Goal: Task Accomplishment & Management: Manage account settings

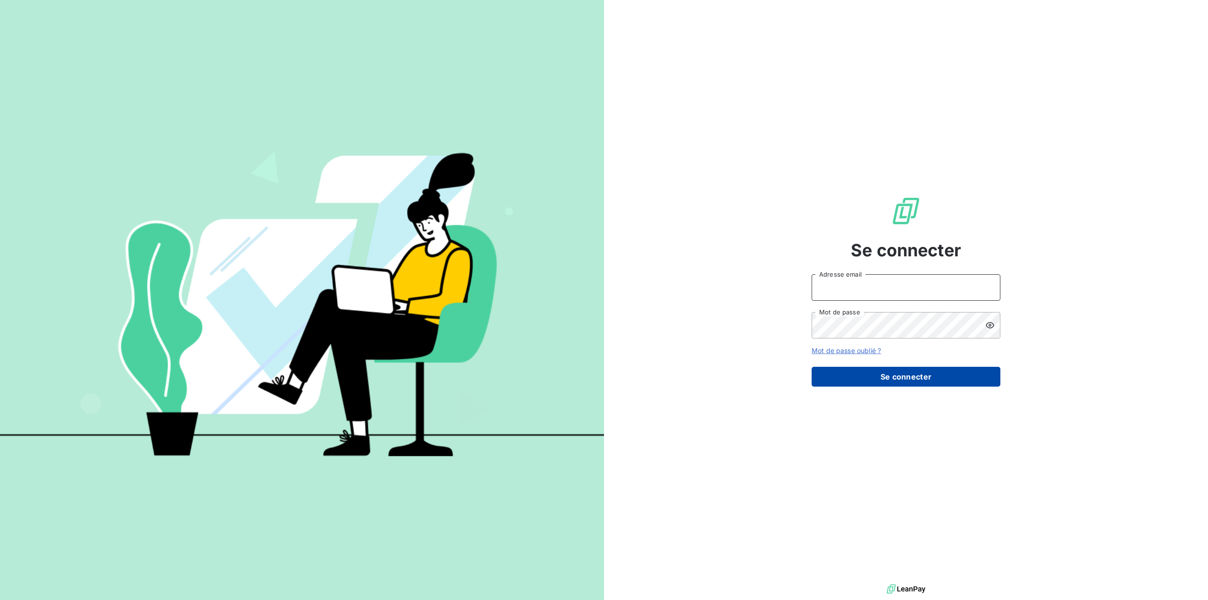
type input "[EMAIL_ADDRESS][DOMAIN_NAME]"
click at [895, 377] on button "Se connecter" at bounding box center [906, 377] width 189 height 20
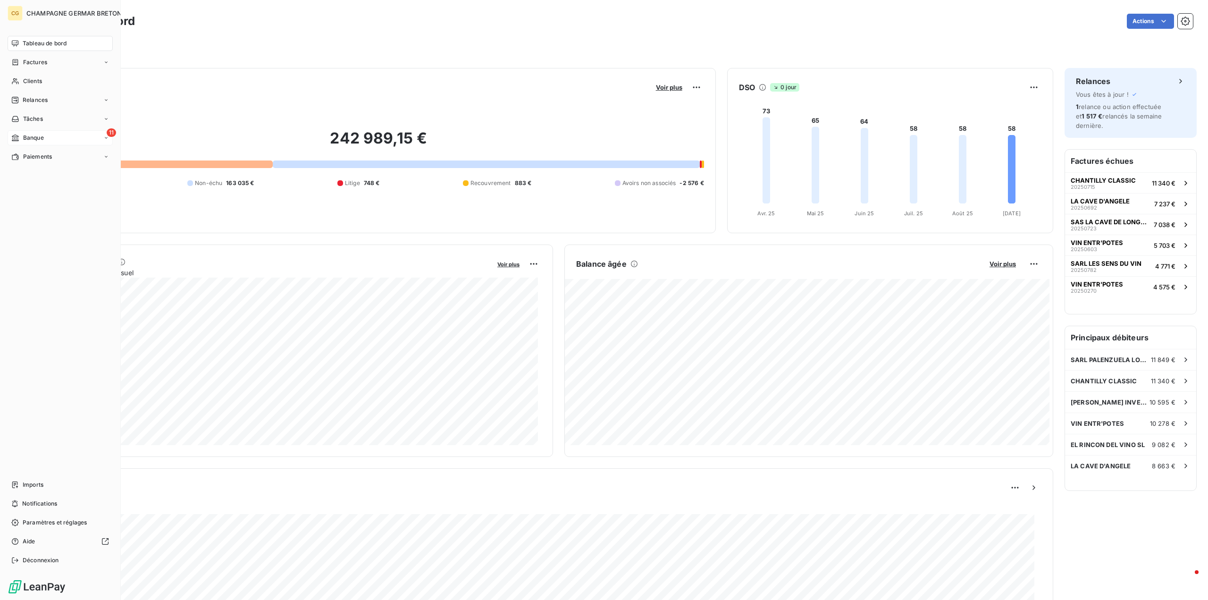
click at [30, 137] on span "Banque" at bounding box center [33, 138] width 21 height 8
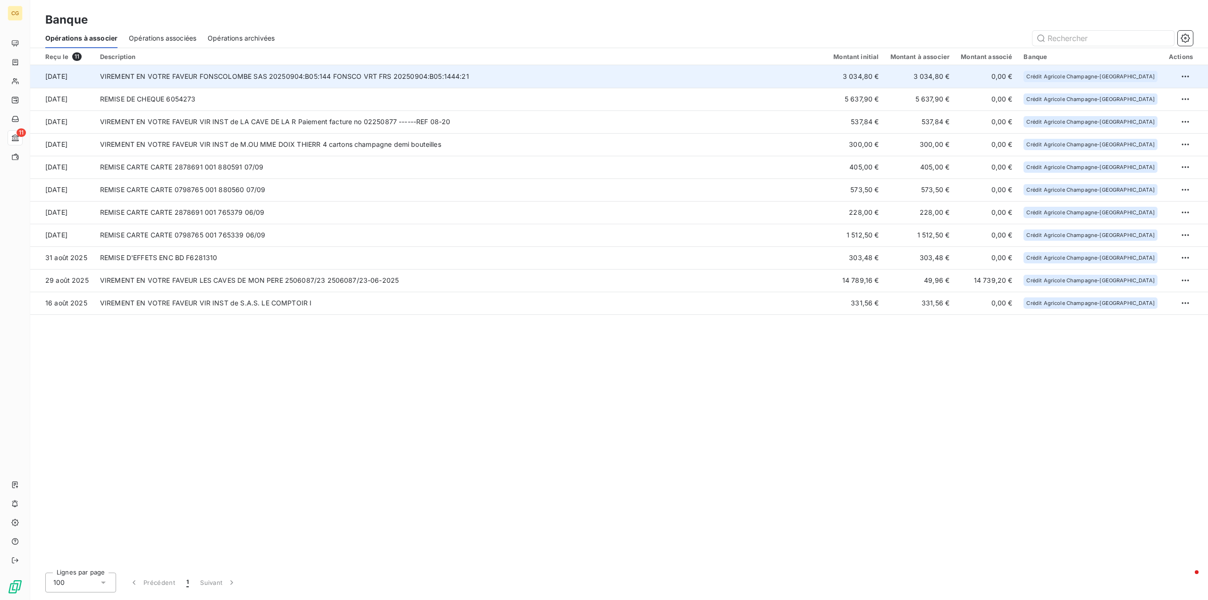
click at [328, 77] on td "VIREMENT EN VOTRE FAVEUR FONSCOLOMBE SAS 20250904:B05:144 FONSCO VRT FRS 202509…" at bounding box center [461, 76] width 734 height 23
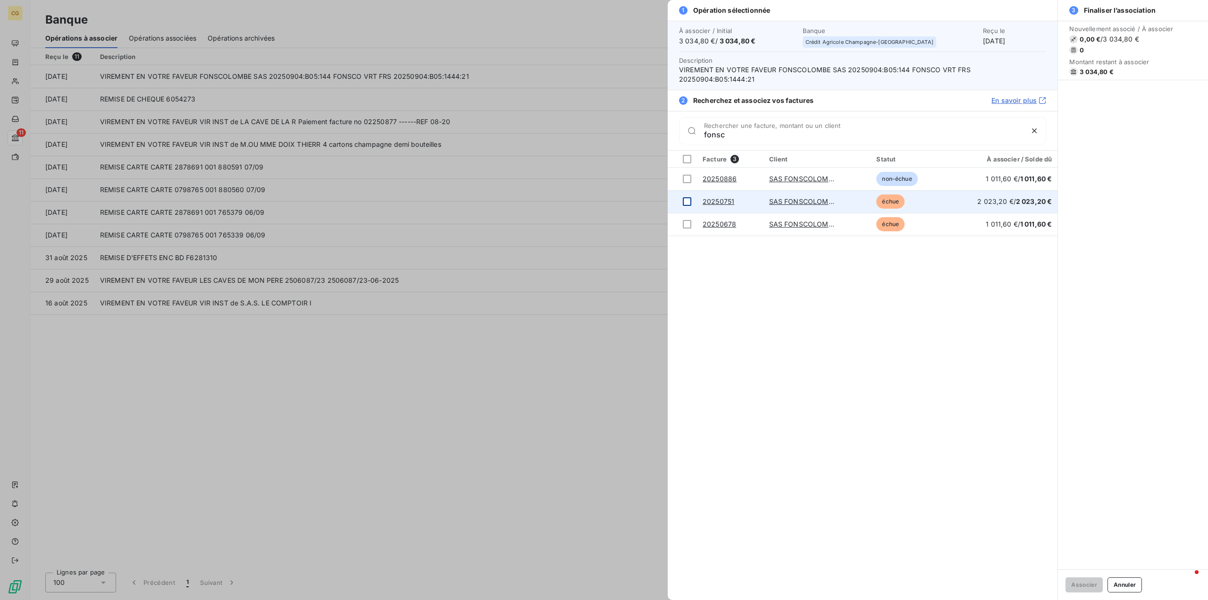
type input "fonsc"
click at [687, 197] on div at bounding box center [687, 201] width 8 height 8
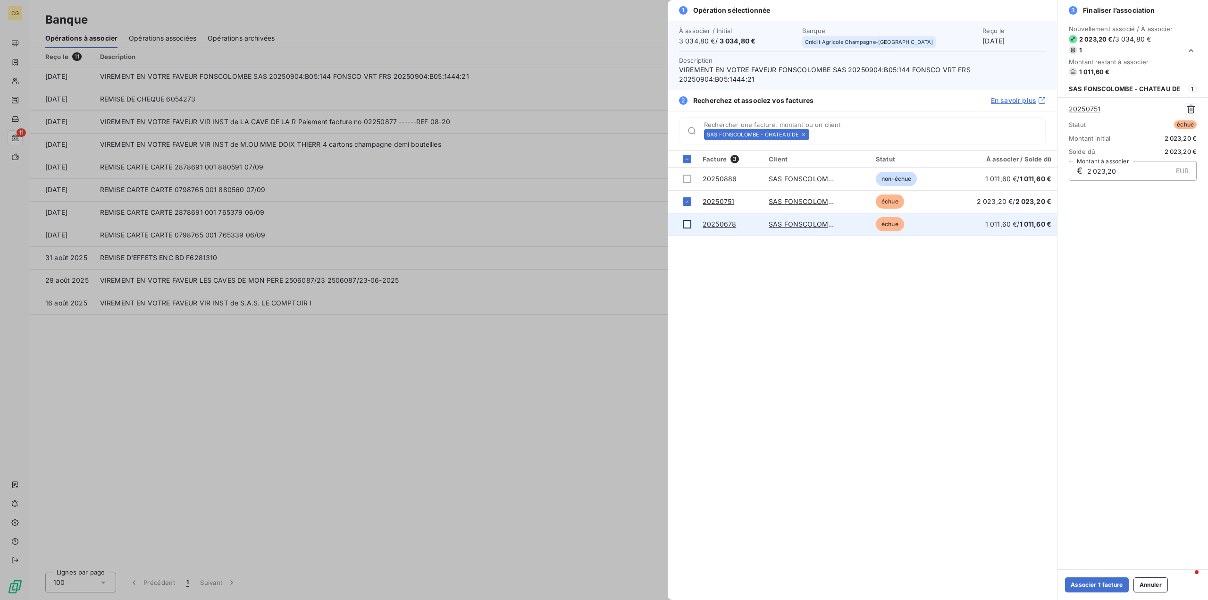
click at [687, 220] on div at bounding box center [687, 224] width 8 height 8
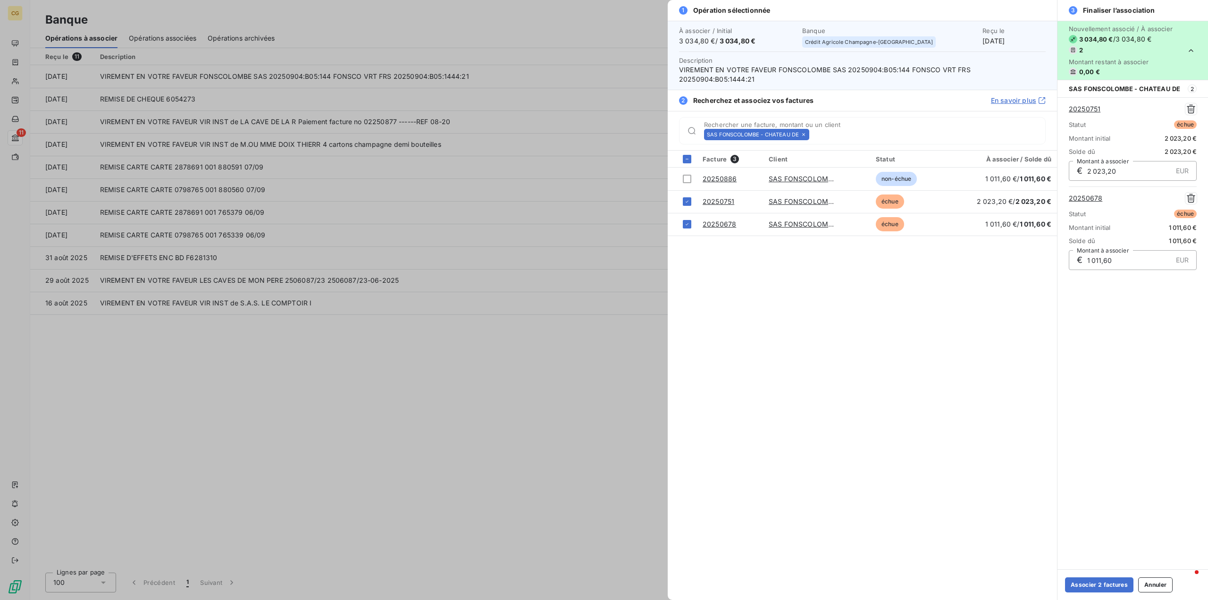
drag, startPoint x: 1102, startPoint y: 585, endPoint x: 1071, endPoint y: 559, distance: 39.9
click at [1102, 585] on button "Associer 2 factures" at bounding box center [1099, 584] width 68 height 15
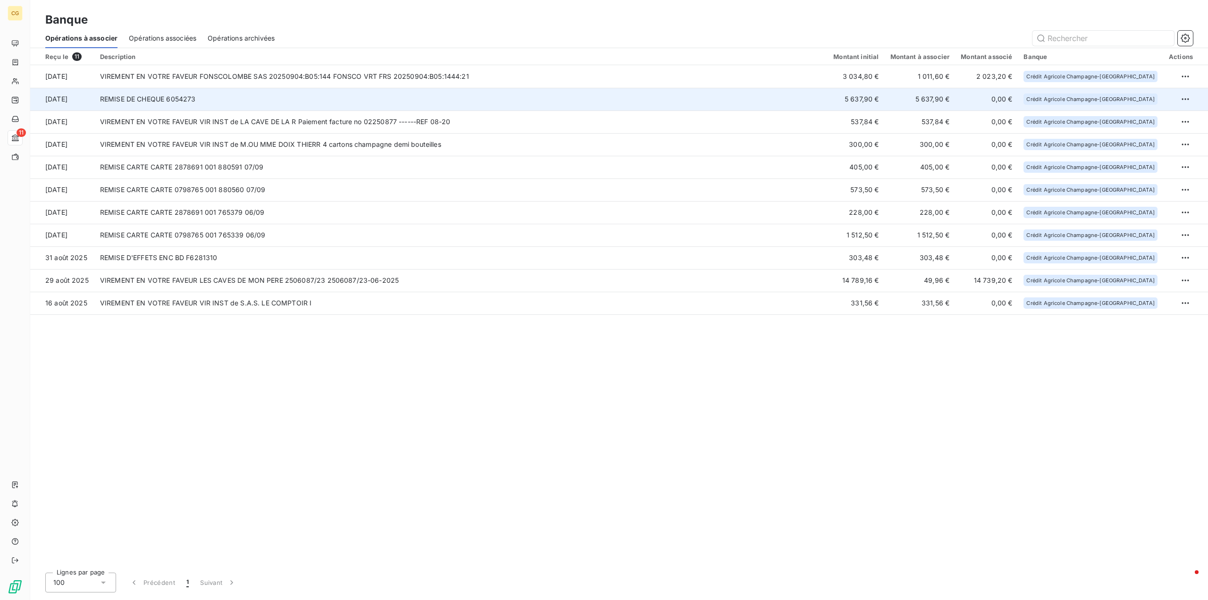
click at [468, 97] on td "REMISE DE CHEQUE 6054273" at bounding box center [461, 99] width 734 height 23
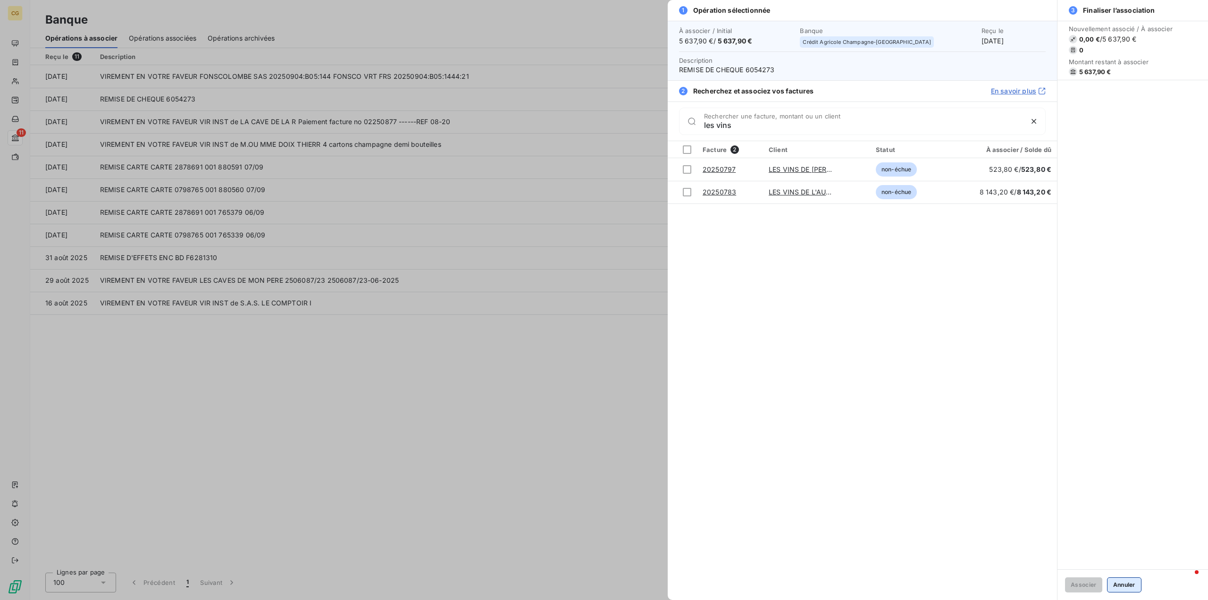
type input "les vins"
click at [1123, 586] on button "Annuler" at bounding box center [1124, 584] width 34 height 15
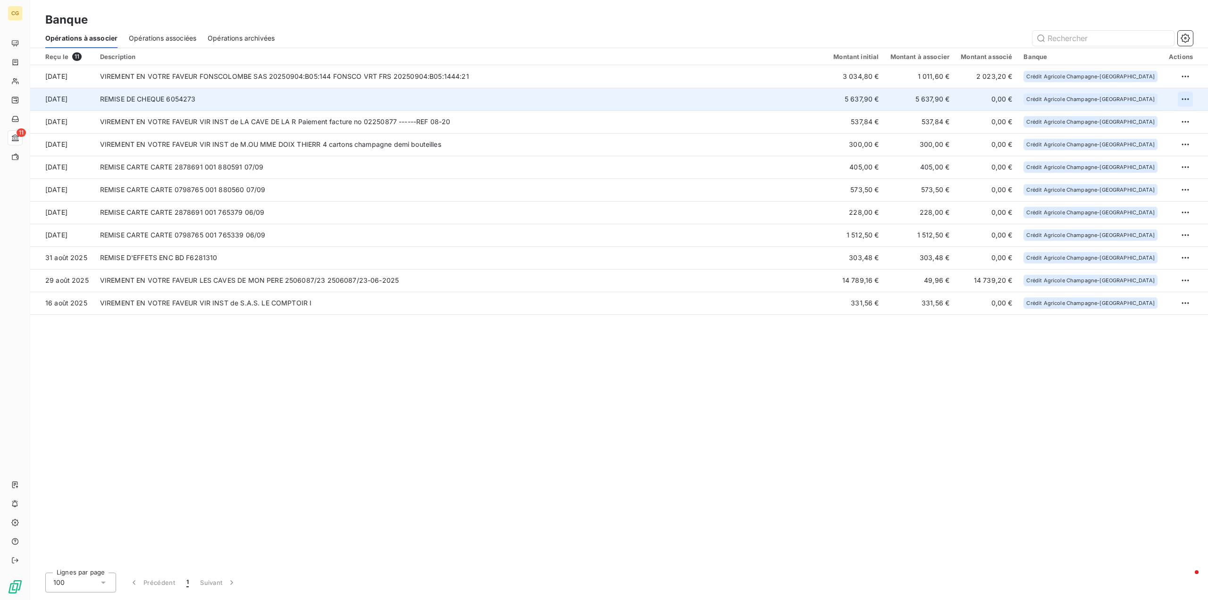
click at [1183, 101] on html "CG 11 Banque Opérations à associer Opérations associées Opérations archivées Re…" at bounding box center [604, 300] width 1208 height 600
click at [1143, 121] on div "Archiver l’opération" at bounding box center [1152, 119] width 73 height 15
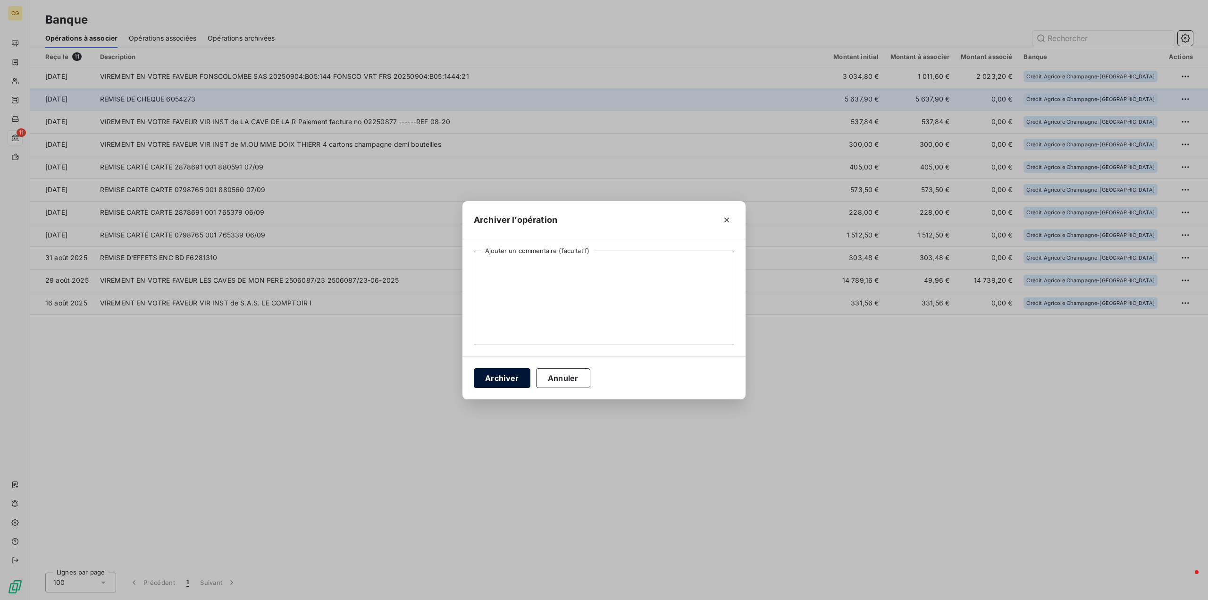
click at [504, 377] on button "Archiver" at bounding box center [502, 378] width 57 height 20
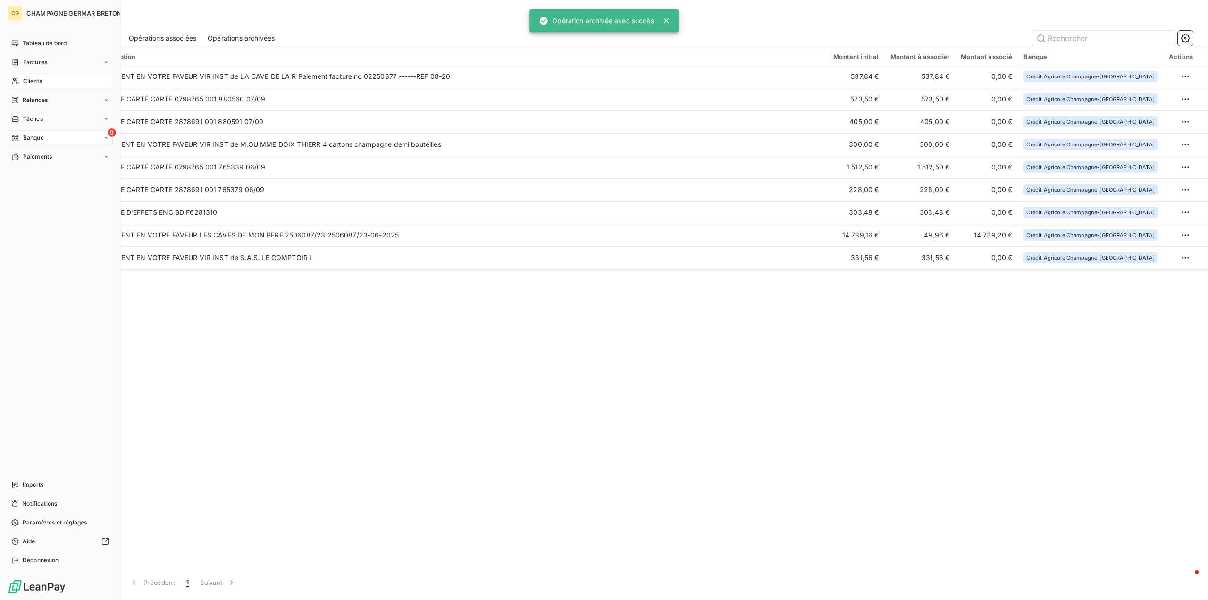
click at [25, 83] on span "Clients" at bounding box center [32, 81] width 19 height 8
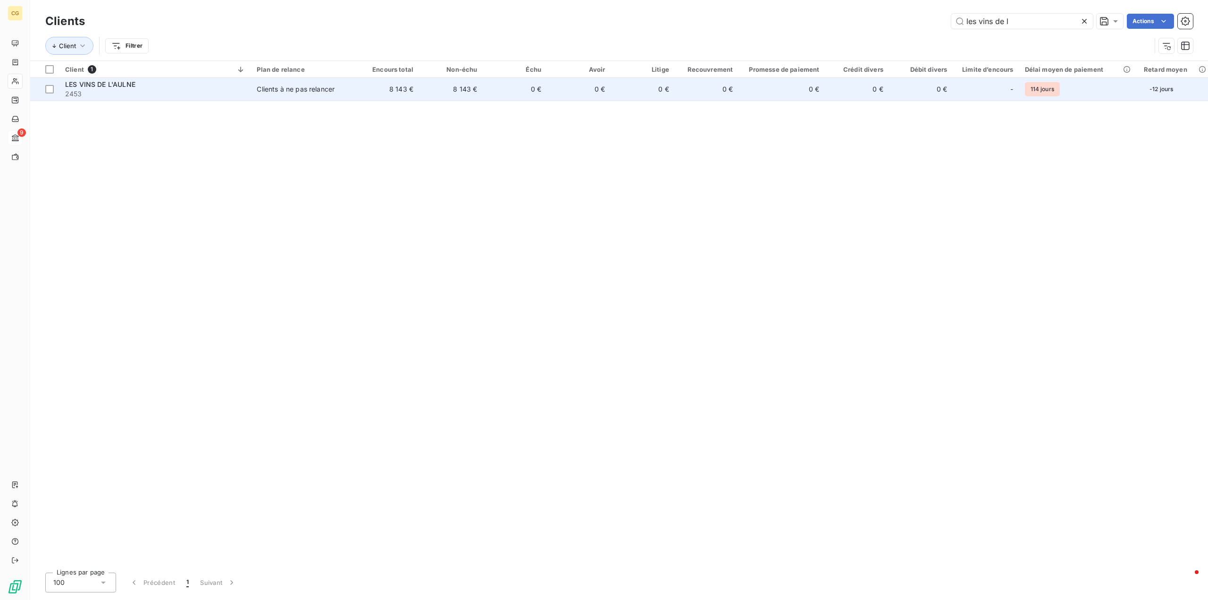
type input "les vins de l"
click at [326, 89] on div "Clients à ne pas relancer" at bounding box center [296, 88] width 78 height 9
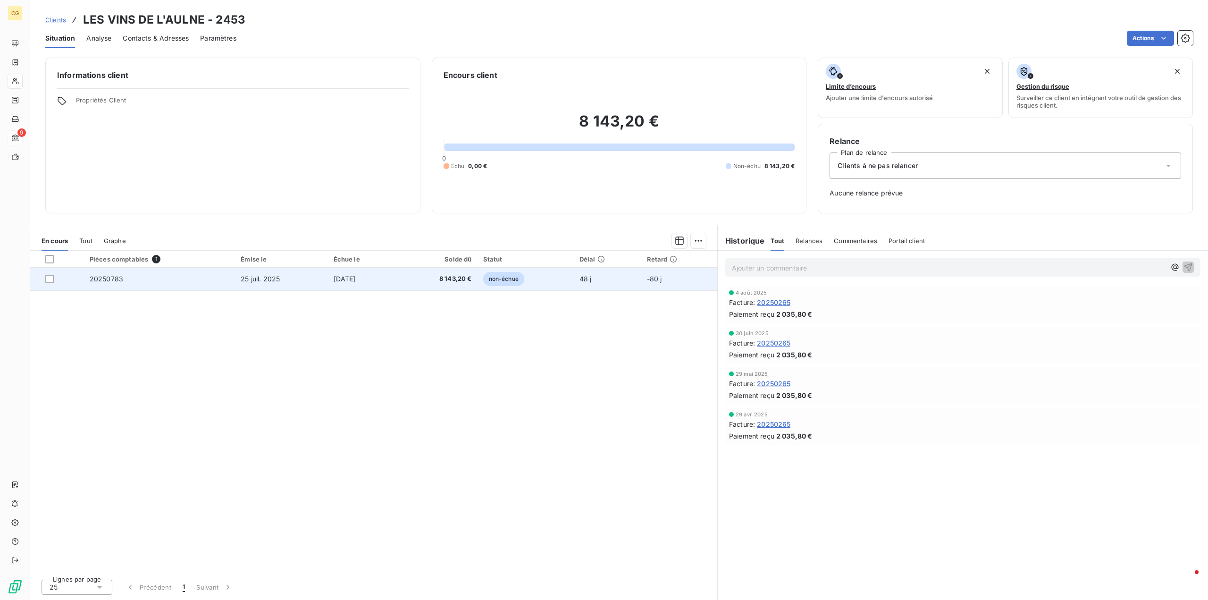
click at [109, 278] on span "20250783" at bounding box center [107, 279] width 34 height 8
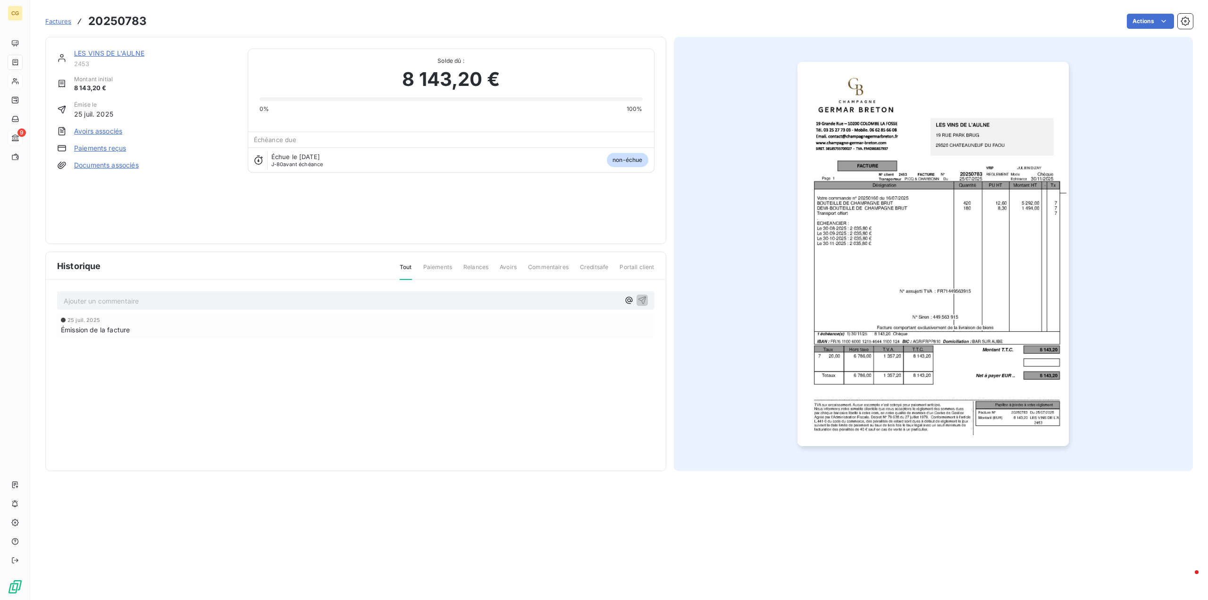
click at [101, 148] on link "Paiements reçus" at bounding box center [100, 147] width 52 height 9
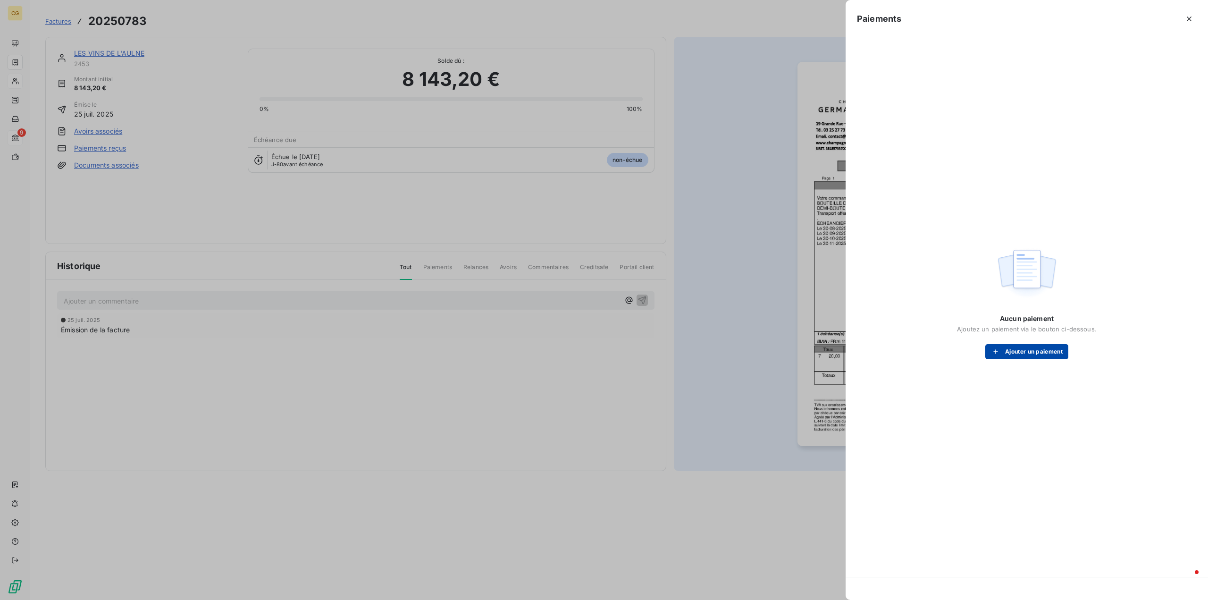
click at [1021, 346] on button "Ajouter un paiement" at bounding box center [1027, 351] width 83 height 15
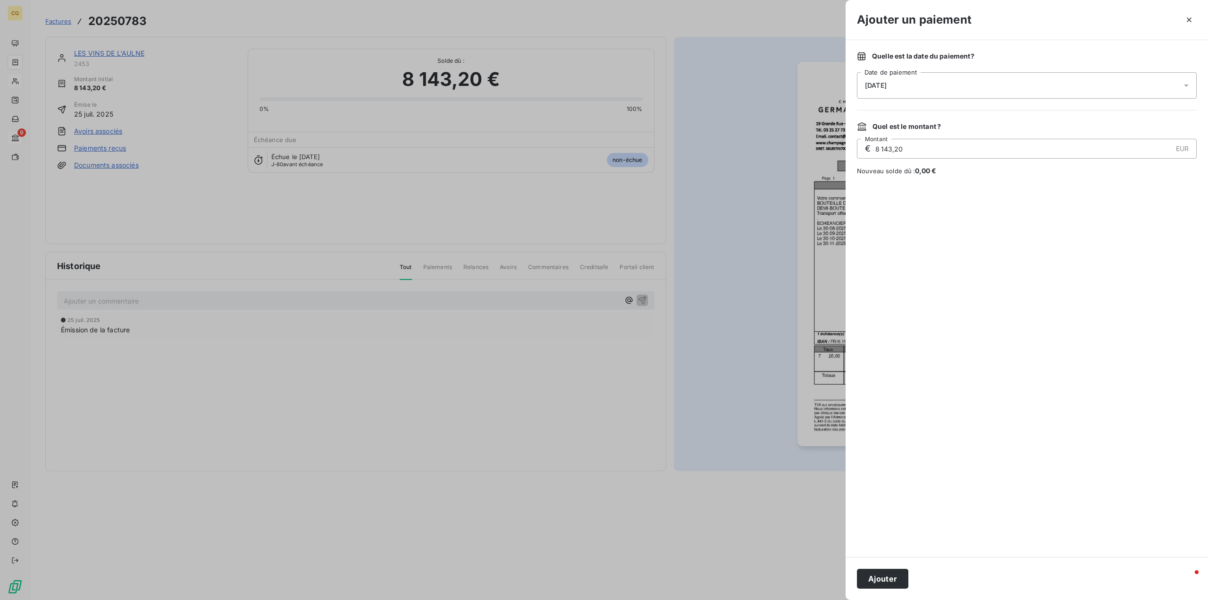
click at [998, 84] on div "[DATE]" at bounding box center [1027, 85] width 340 height 26
click at [885, 181] on button "8" at bounding box center [884, 182] width 19 height 19
click at [1084, 224] on div at bounding box center [1027, 366] width 340 height 359
drag, startPoint x: 910, startPoint y: 147, endPoint x: 870, endPoint y: 145, distance: 39.2
click at [870, 145] on div "€ 8 143,20 EUR Montant" at bounding box center [1027, 149] width 340 height 20
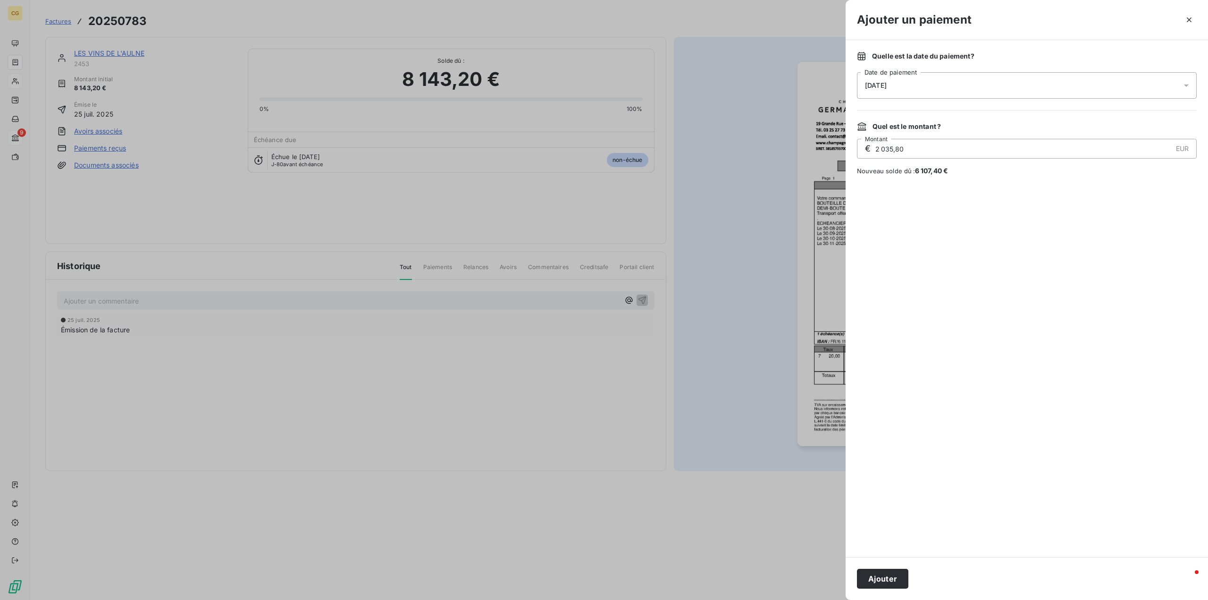
type input "2 035,80"
click at [1036, 254] on div at bounding box center [1027, 366] width 340 height 359
click at [891, 580] on button "Ajouter" at bounding box center [882, 579] width 51 height 20
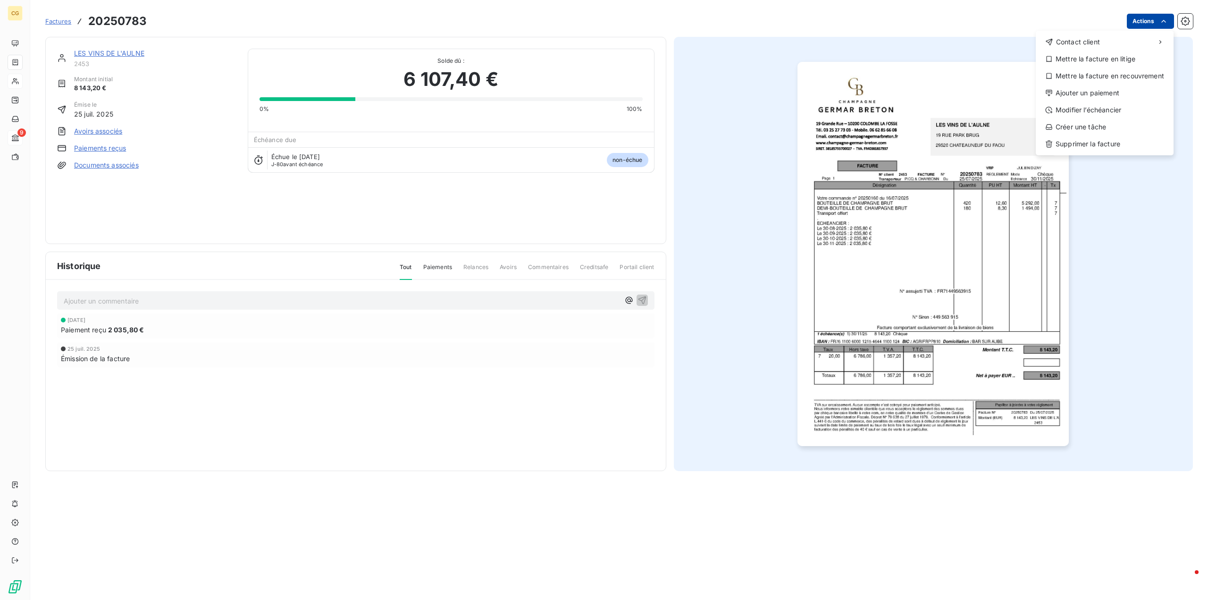
click at [1134, 20] on html "CG 9 Factures 20250783 Actions Contact client Mettre la facture en litige Mettr…" at bounding box center [604, 300] width 1208 height 600
click at [1097, 109] on div "Modifier l’échéancier" at bounding box center [1105, 109] width 130 height 15
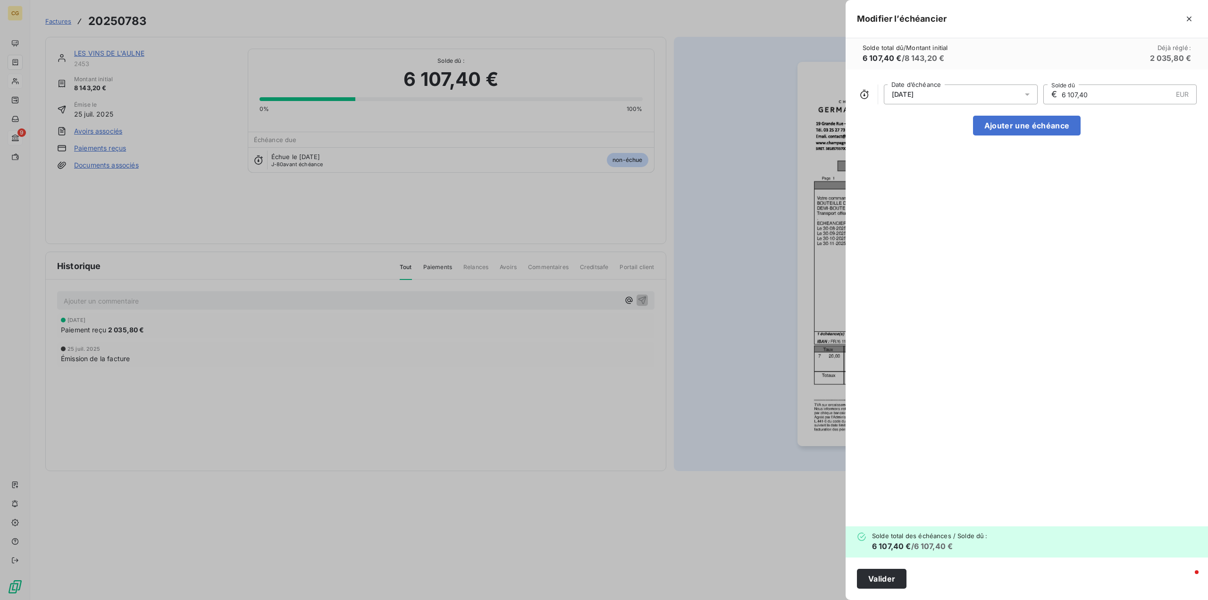
click at [1029, 93] on icon at bounding box center [1027, 94] width 5 height 2
click at [1001, 131] on icon "Go to previous month" at bounding box center [999, 132] width 8 height 8
click at [919, 243] on button "30" at bounding box center [923, 245] width 19 height 19
click at [1103, 99] on input "6 107,40" at bounding box center [1116, 94] width 111 height 19
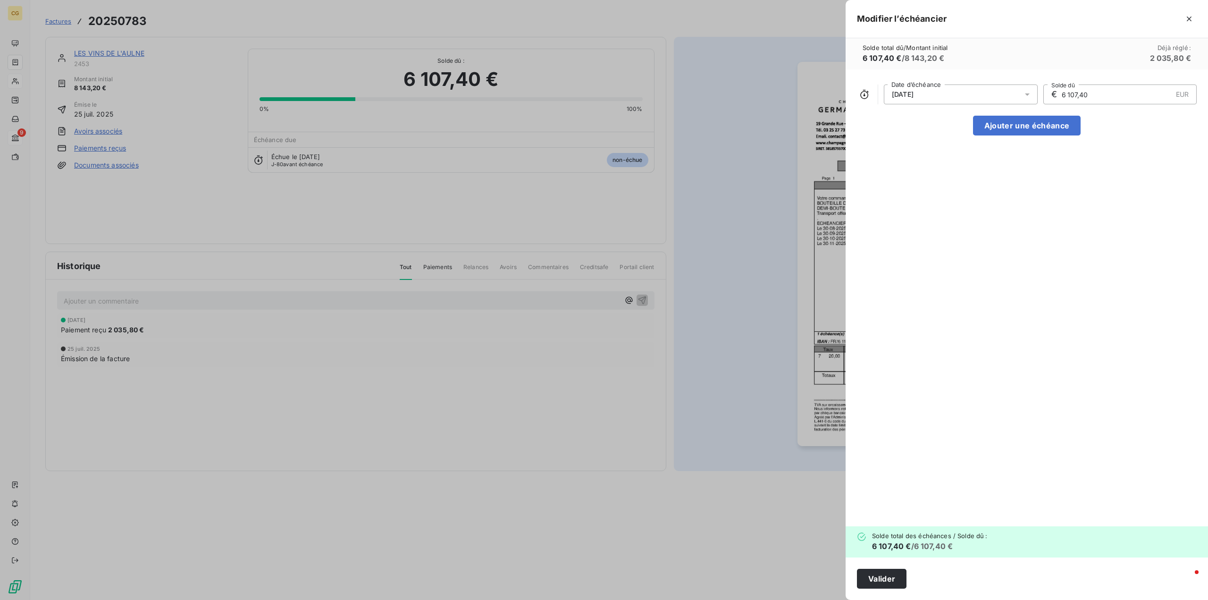
drag, startPoint x: 1098, startPoint y: 89, endPoint x: 1059, endPoint y: 92, distance: 39.7
click at [1059, 92] on div "€ 6 107,40 EUR Solde dû" at bounding box center [1121, 94] width 154 height 20
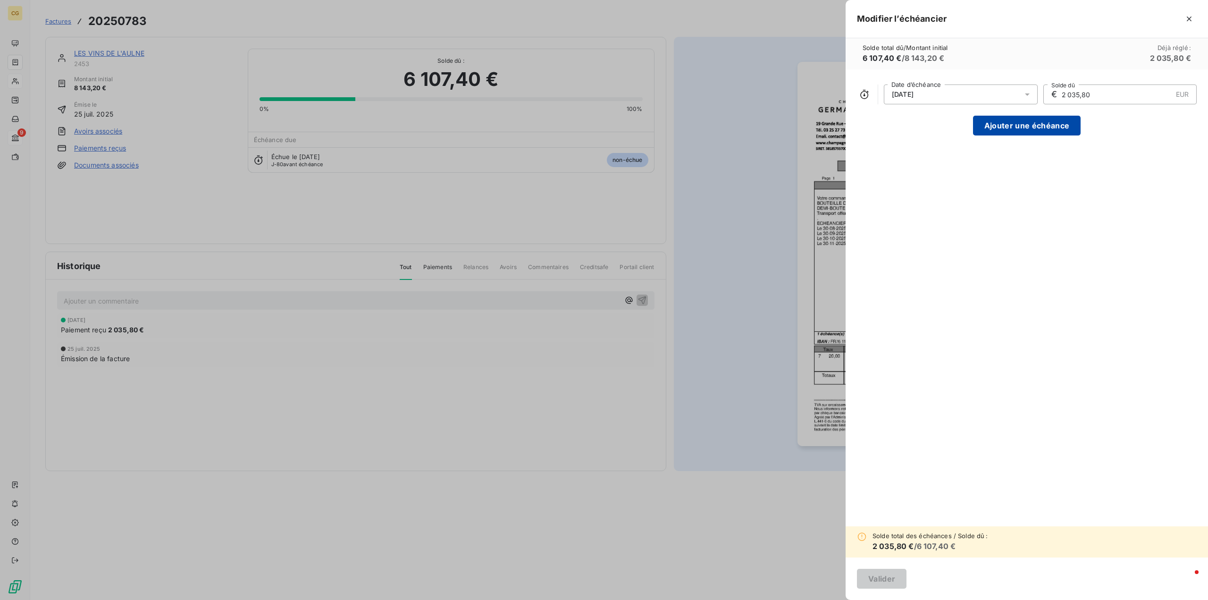
type input "2 035,80"
click at [1037, 124] on button "Ajouter une échéance" at bounding box center [1027, 126] width 108 height 20
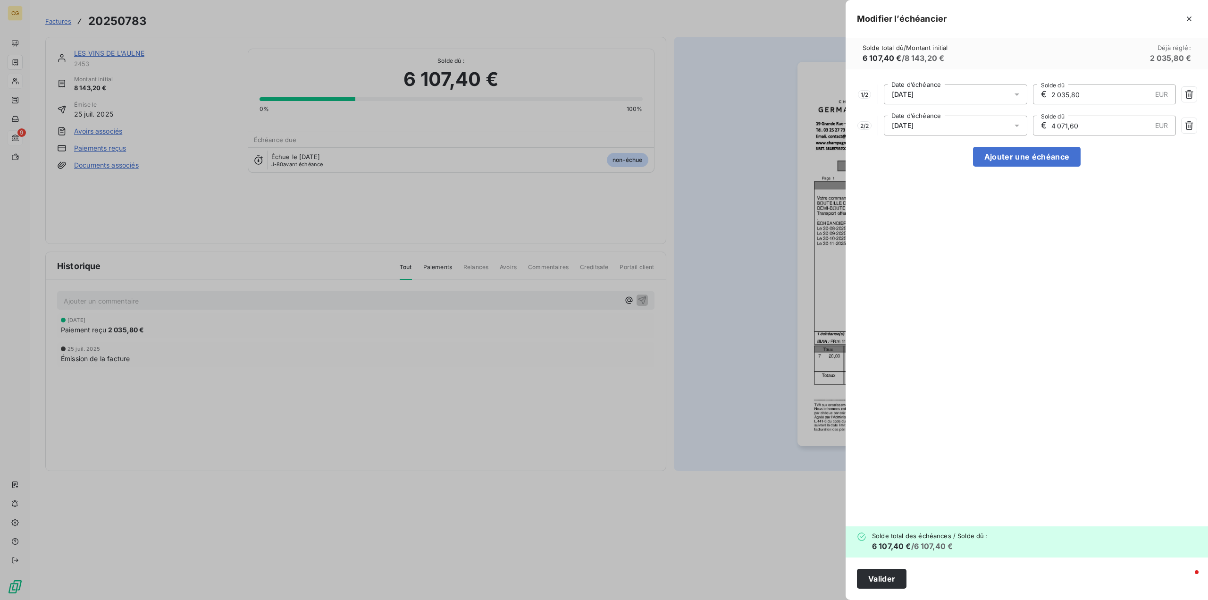
drag, startPoint x: 1084, startPoint y: 128, endPoint x: 1053, endPoint y: 126, distance: 31.2
click at [1053, 126] on input "4 071,60" at bounding box center [1101, 125] width 101 height 19
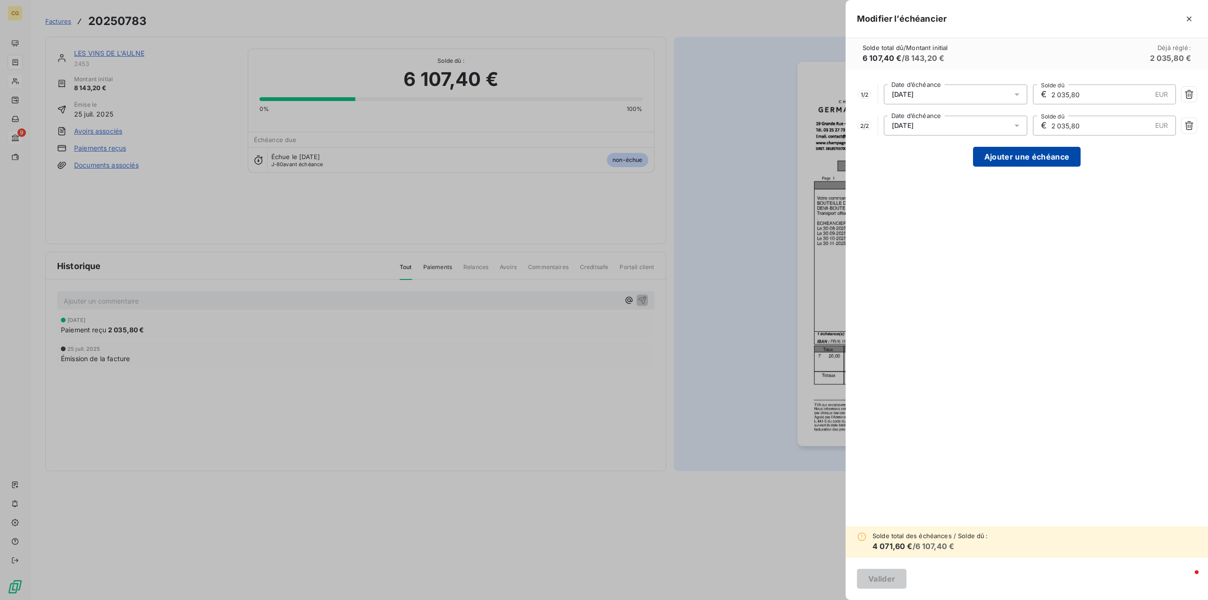
type input "2 035,80"
click at [1052, 159] on button "Ajouter une échéance" at bounding box center [1027, 157] width 108 height 20
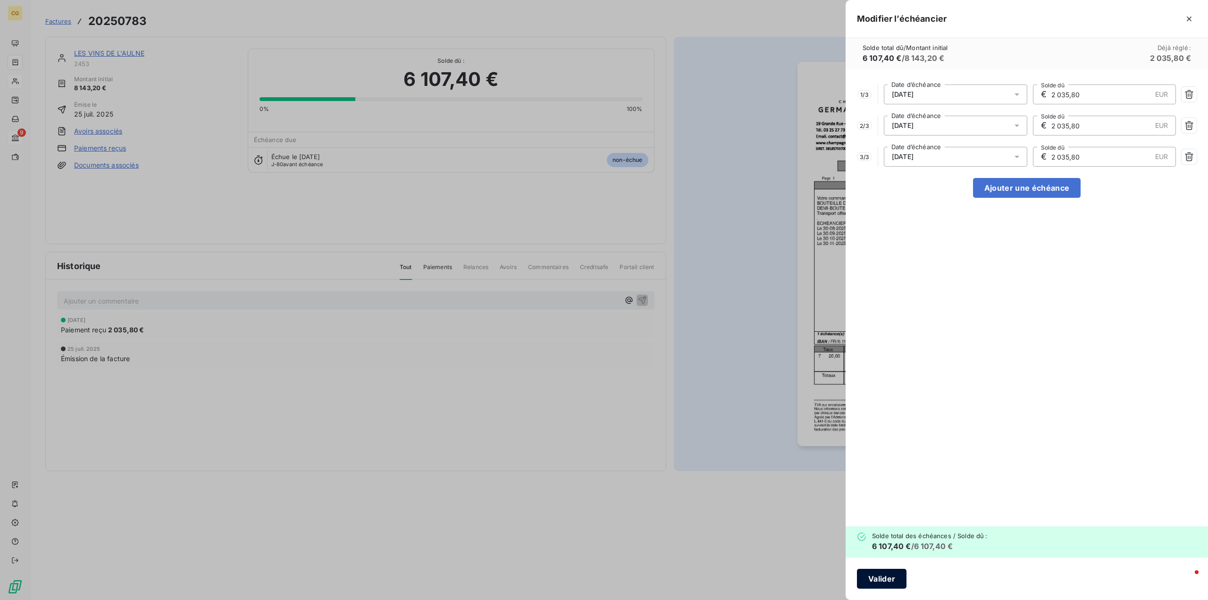
click at [885, 579] on button "Valider" at bounding box center [882, 579] width 50 height 20
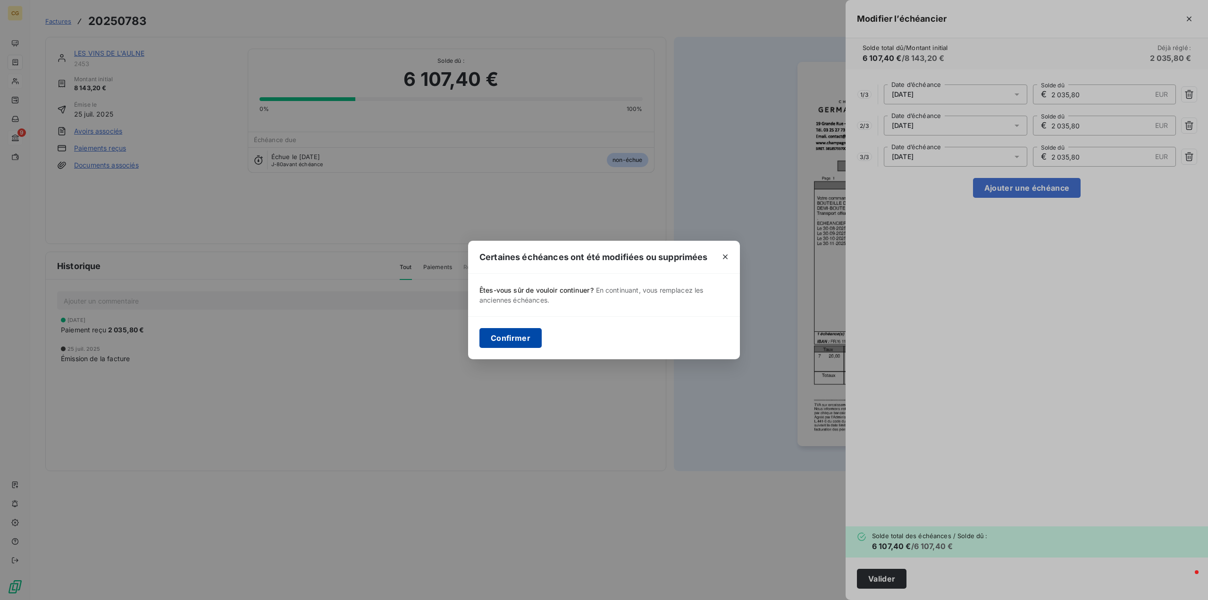
click at [521, 337] on button "Confirmer" at bounding box center [511, 338] width 62 height 20
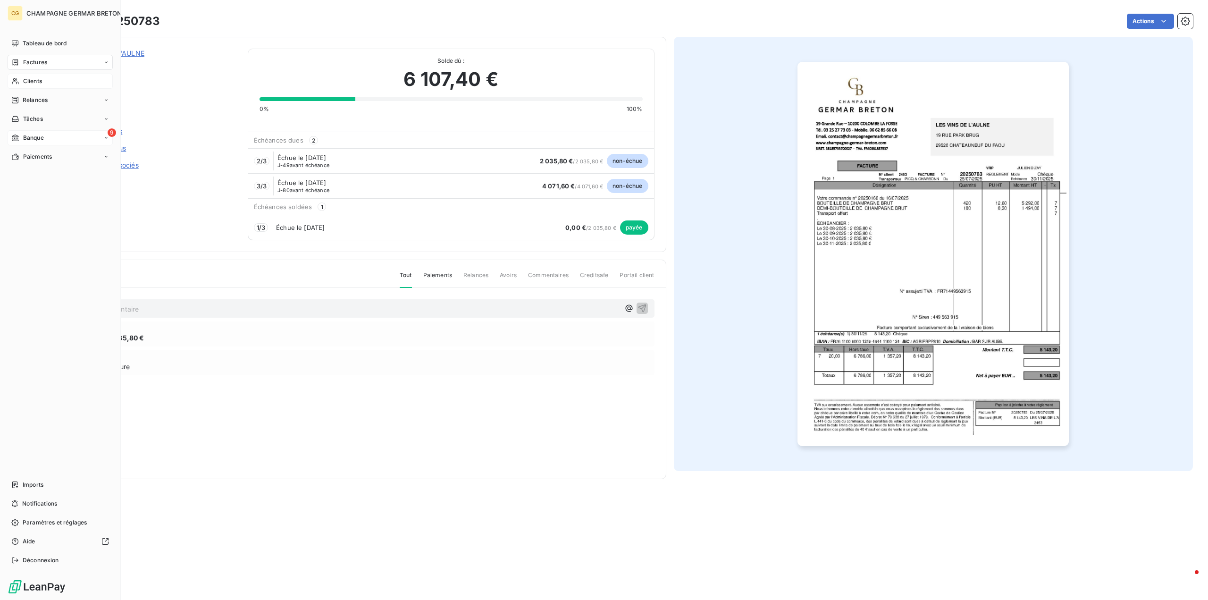
click at [34, 136] on span "Banque" at bounding box center [33, 138] width 21 height 8
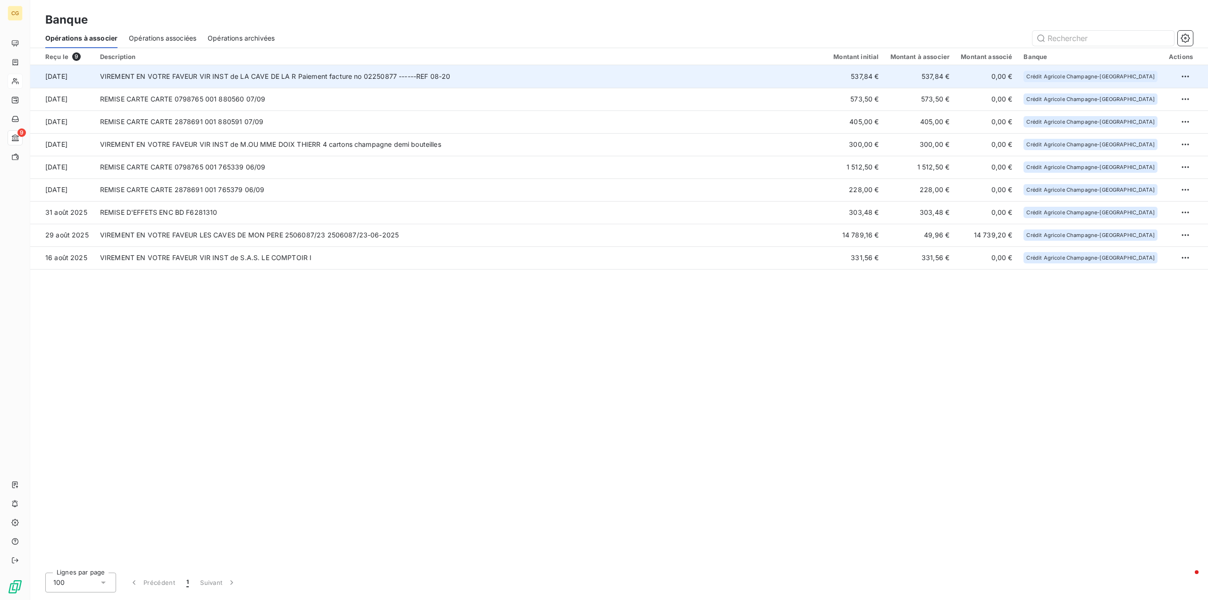
click at [363, 75] on td "VIREMENT EN VOTRE FAVEUR VIR INST de LA CAVE DE LA R Paiement facture no 022508…" at bounding box center [461, 76] width 734 height 23
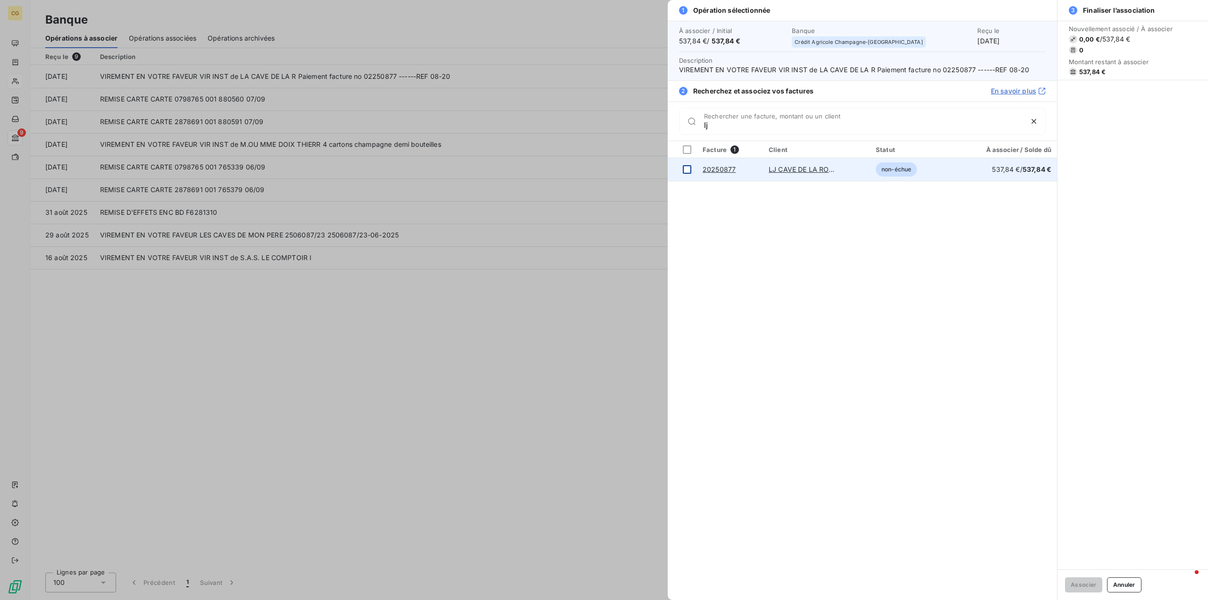
type input "lj"
click at [691, 169] on div at bounding box center [687, 169] width 8 height 8
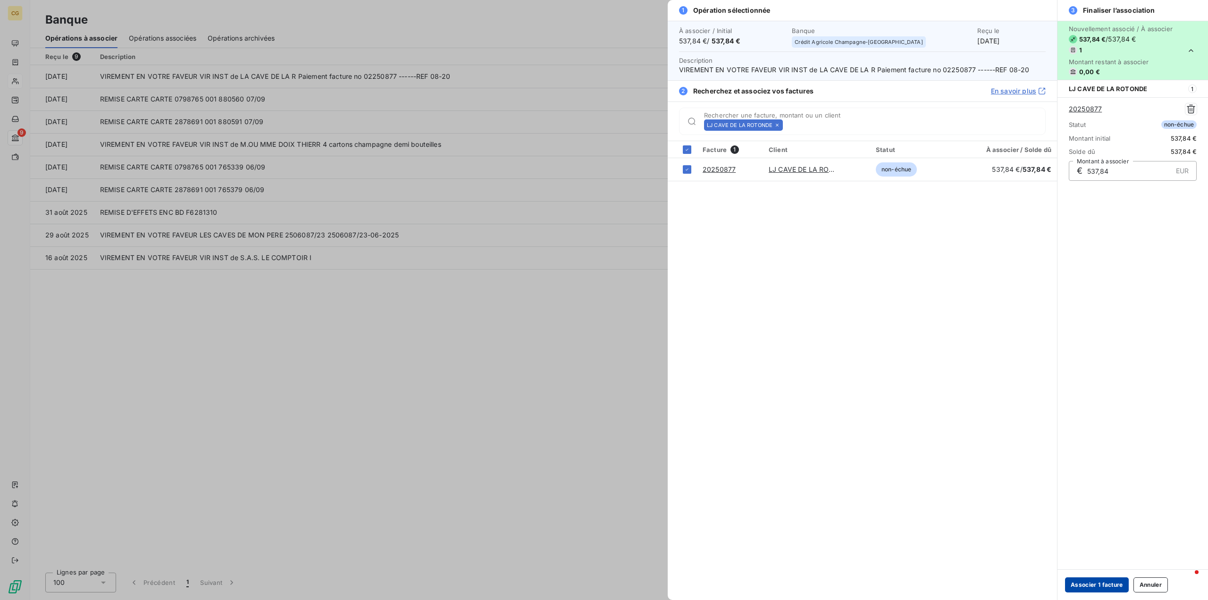
click at [1107, 587] on button "Associer 1 facture" at bounding box center [1097, 584] width 64 height 15
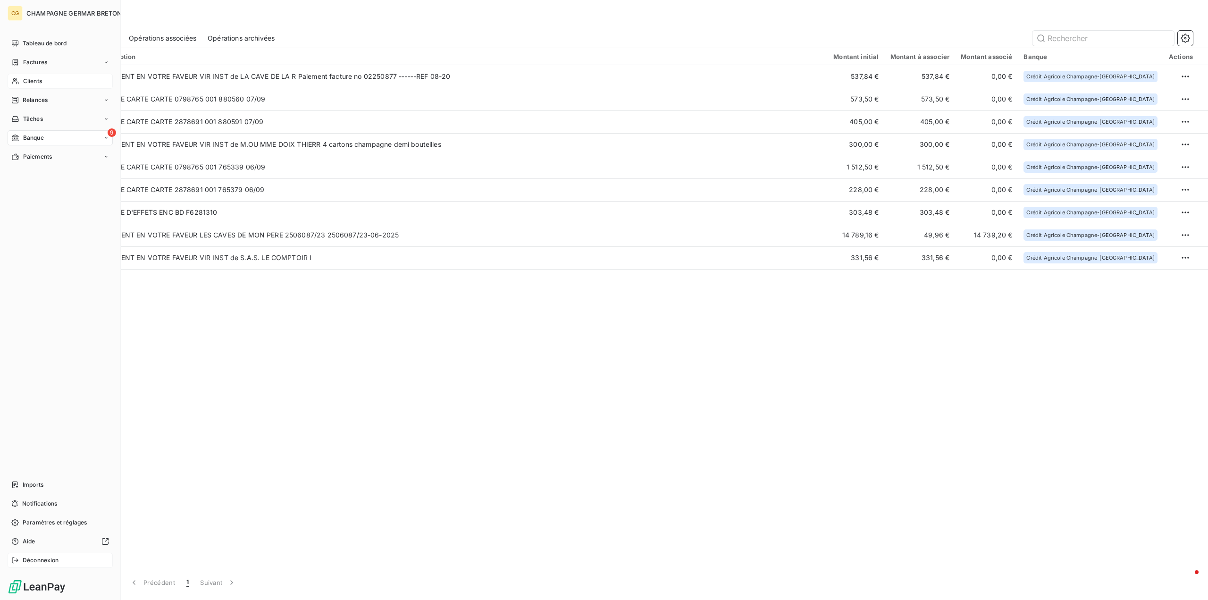
click at [29, 559] on span "Déconnexion" at bounding box center [41, 560] width 36 height 8
